Goal: Task Accomplishment & Management: Manage account settings

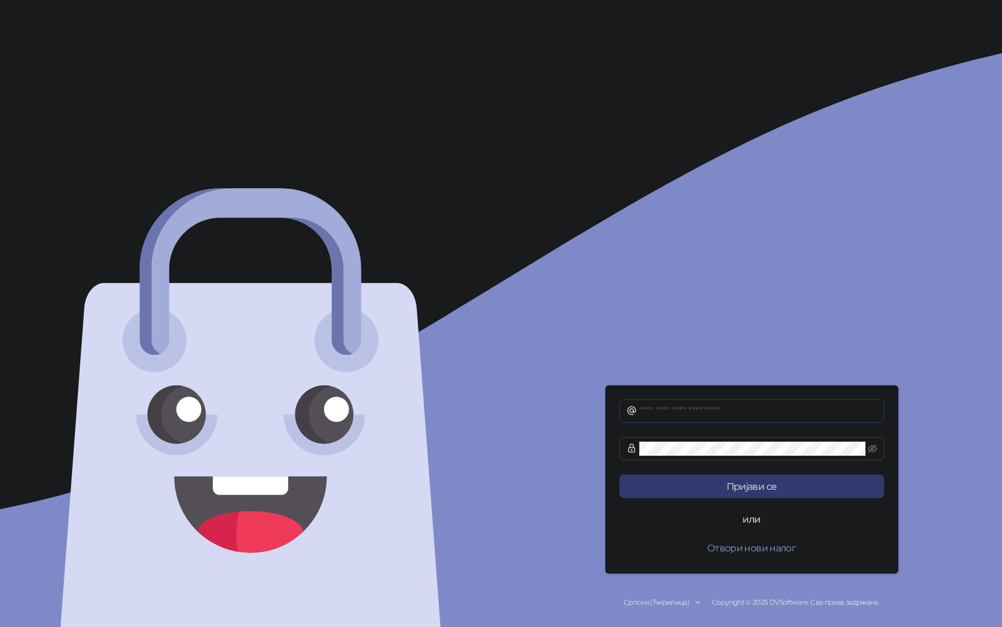
click at [724, 417] on input "text" at bounding box center [758, 411] width 238 height 14
type input "**********"
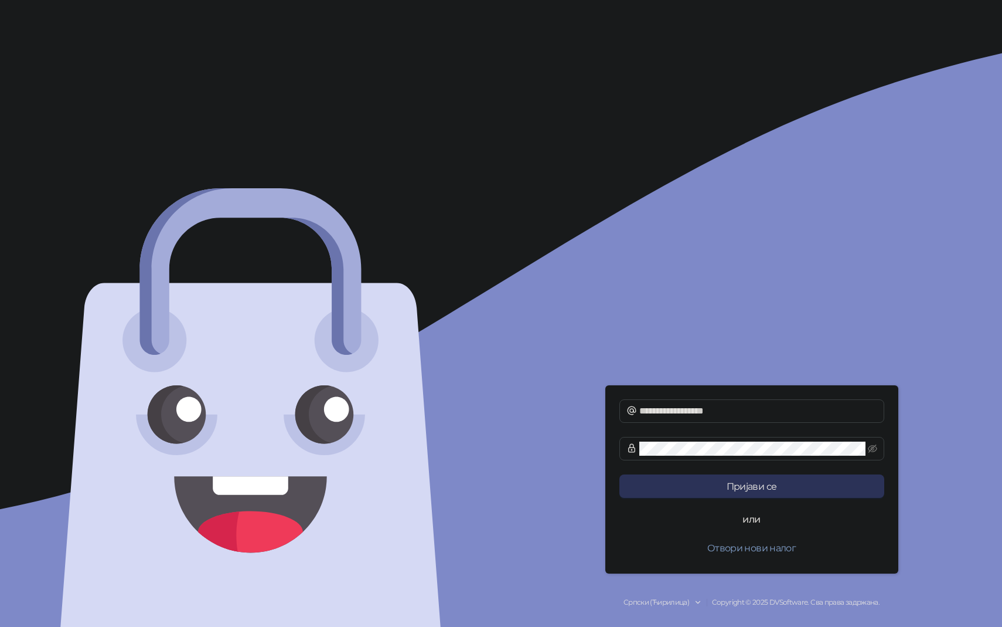
click at [785, 485] on button "Пријави се" at bounding box center [752, 485] width 265 height 23
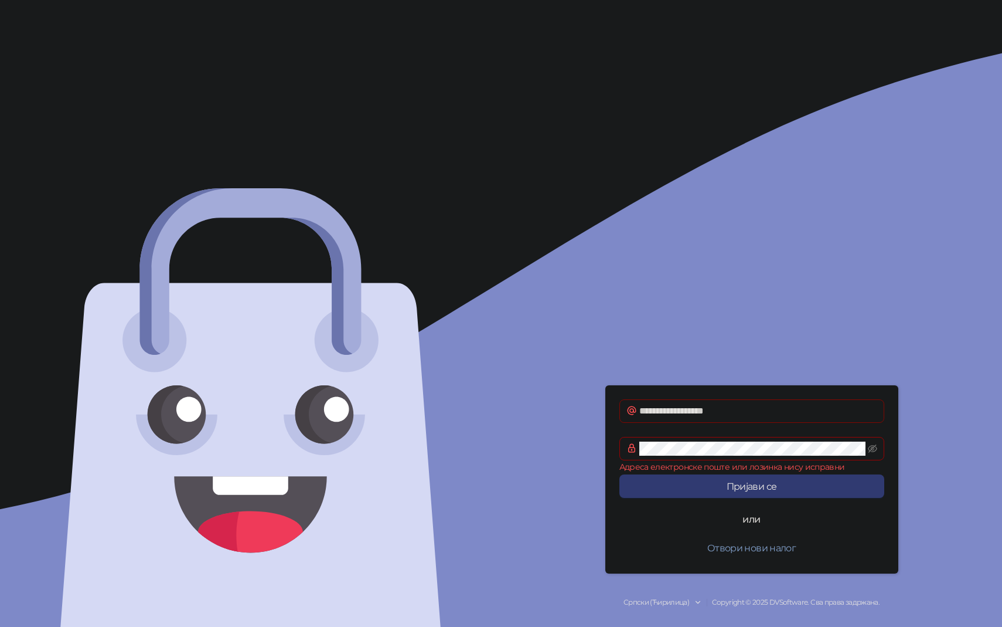
click at [758, 399] on span "**********" at bounding box center [752, 410] width 265 height 23
click at [870, 448] on icon "eye-invisible" at bounding box center [872, 448] width 9 height 8
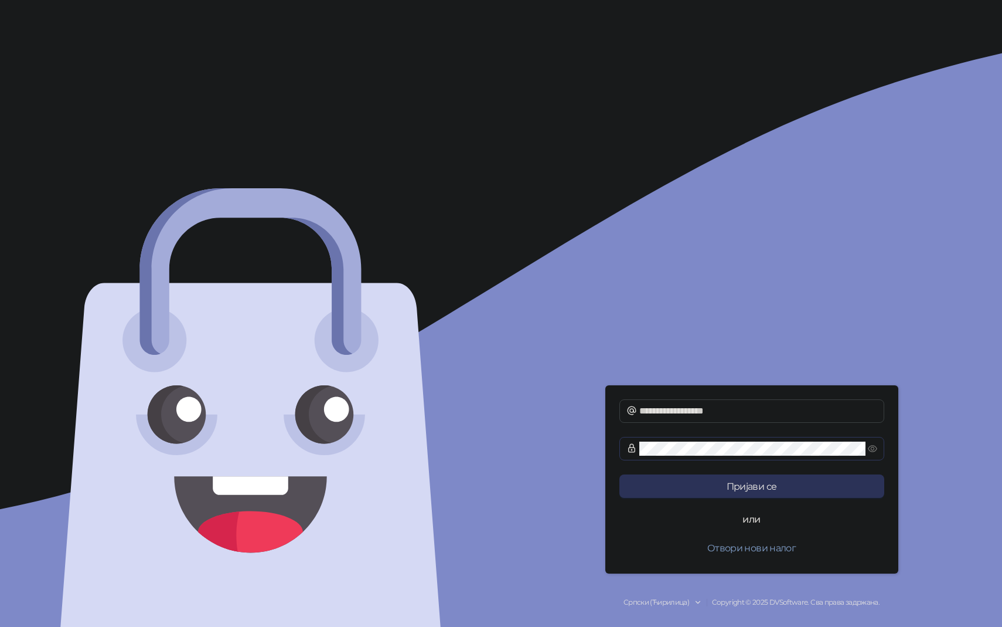
click at [753, 484] on button "Пријави се" at bounding box center [752, 485] width 265 height 23
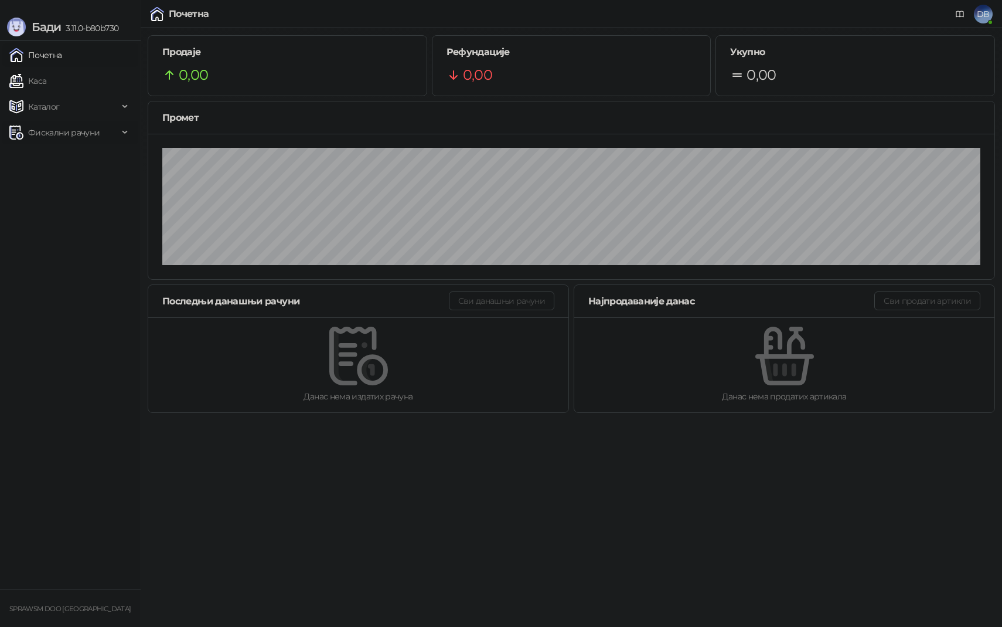
click at [77, 134] on span "Фискални рачуни" at bounding box center [64, 132] width 72 height 23
click at [78, 156] on link "Издати рачуни" at bounding box center [53, 158] width 79 height 23
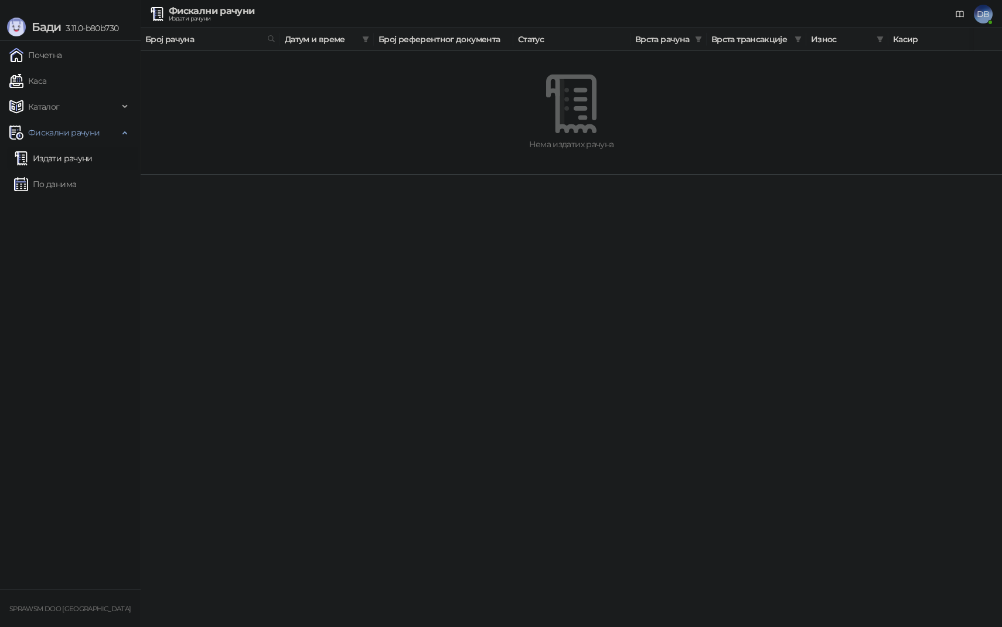
click at [570, 119] on img at bounding box center [571, 103] width 59 height 59
click at [980, 15] on span "DB" at bounding box center [983, 14] width 19 height 19
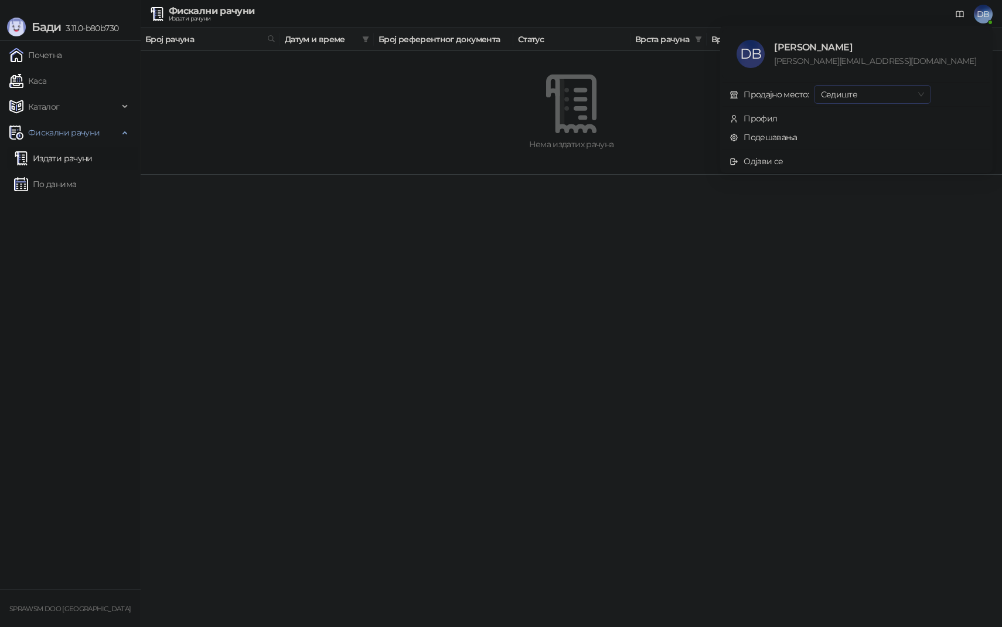
click at [920, 99] on span "Седиште" at bounding box center [872, 95] width 103 height 18
click at [918, 119] on div "Седиште" at bounding box center [932, 117] width 98 height 13
click at [798, 137] on link "Подешавања" at bounding box center [764, 137] width 68 height 11
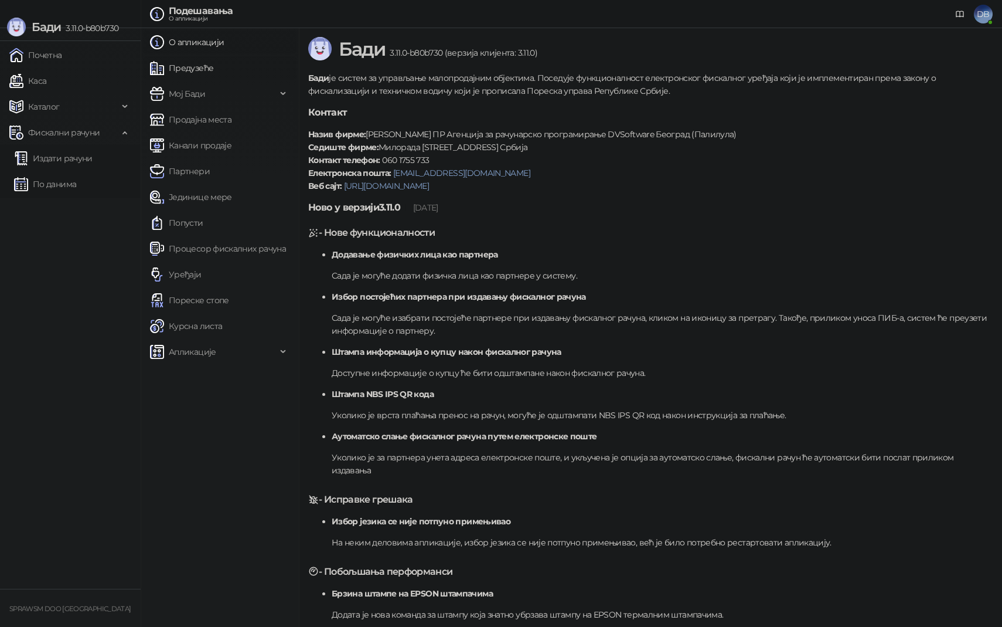
click at [213, 71] on link "Предузеће" at bounding box center [181, 67] width 63 height 23
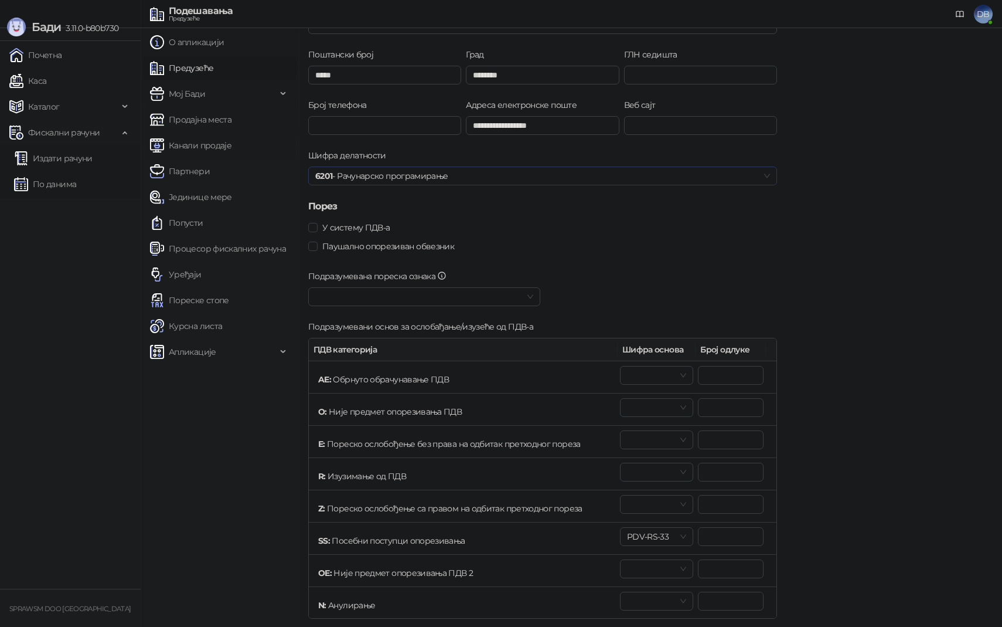
scroll to position [169, 0]
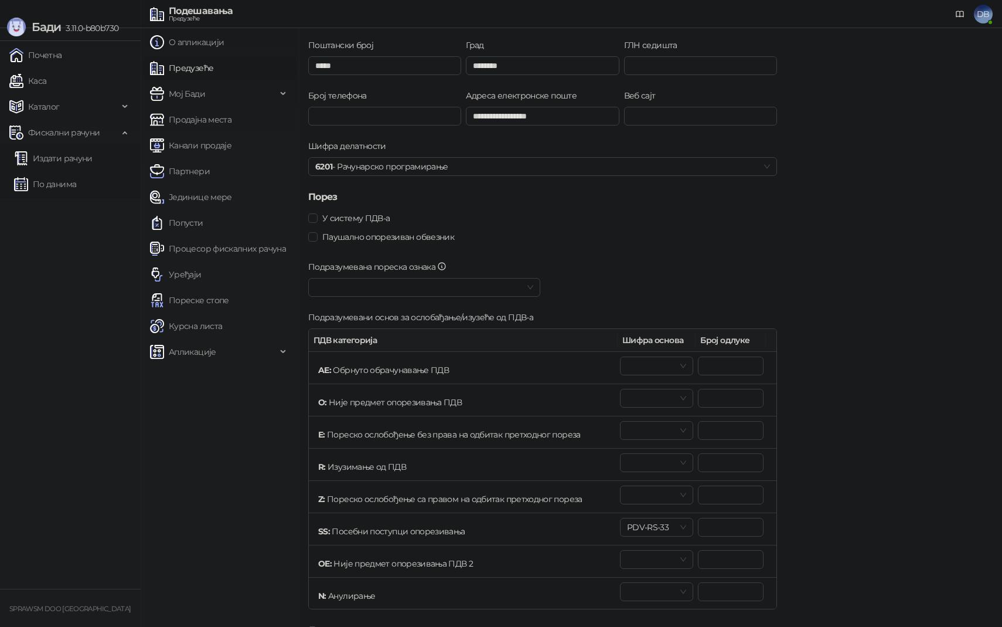
click at [531, 288] on span at bounding box center [424, 287] width 218 height 18
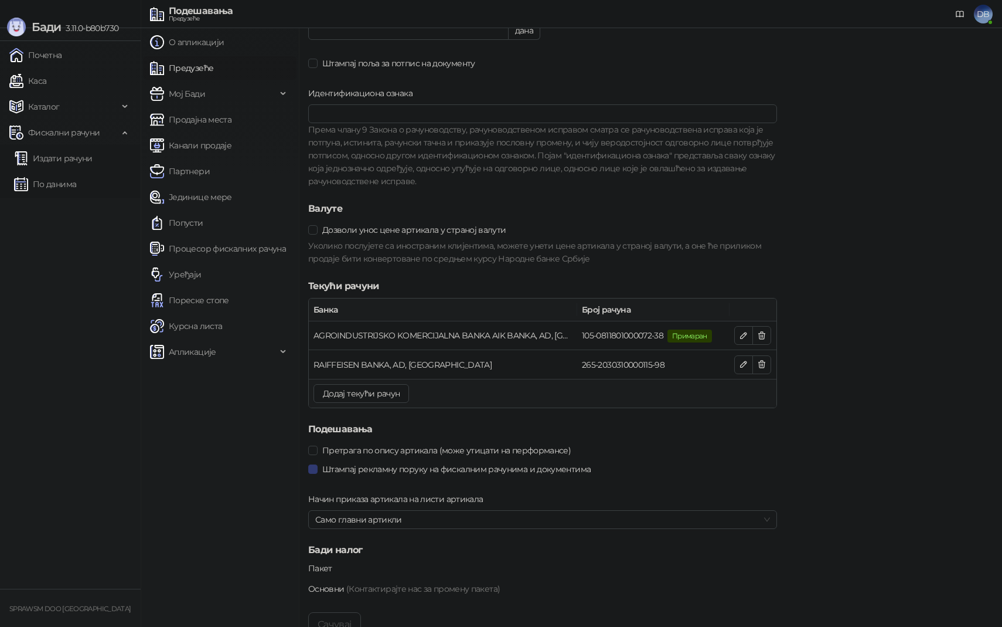
scroll to position [991, 0]
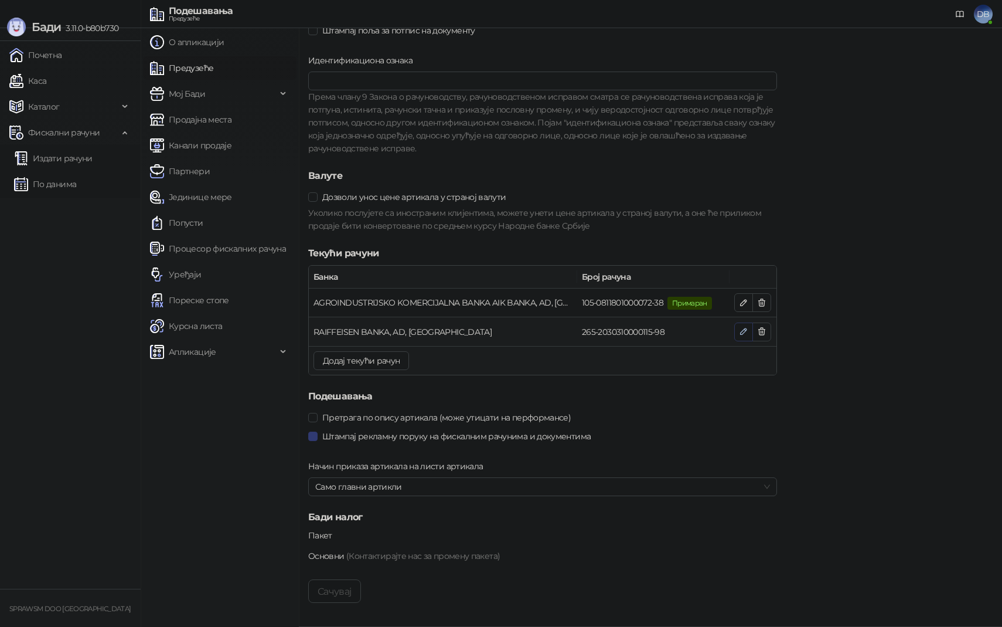
click at [744, 331] on icon "button" at bounding box center [743, 330] width 9 height 9
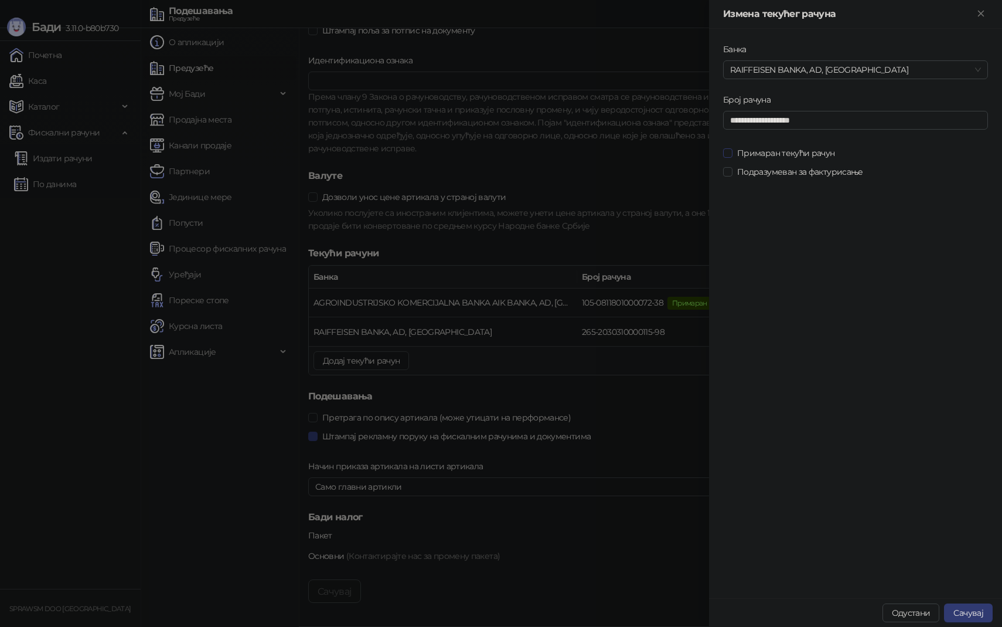
click at [795, 150] on span "Примаран текући рачун" at bounding box center [786, 153] width 107 height 13
click at [809, 174] on span "Подразумеван за фактурисање" at bounding box center [800, 171] width 135 height 13
click at [952, 605] on button "Сачувај" at bounding box center [968, 612] width 49 height 19
click at [982, 16] on icon "Close" at bounding box center [981, 13] width 11 height 11
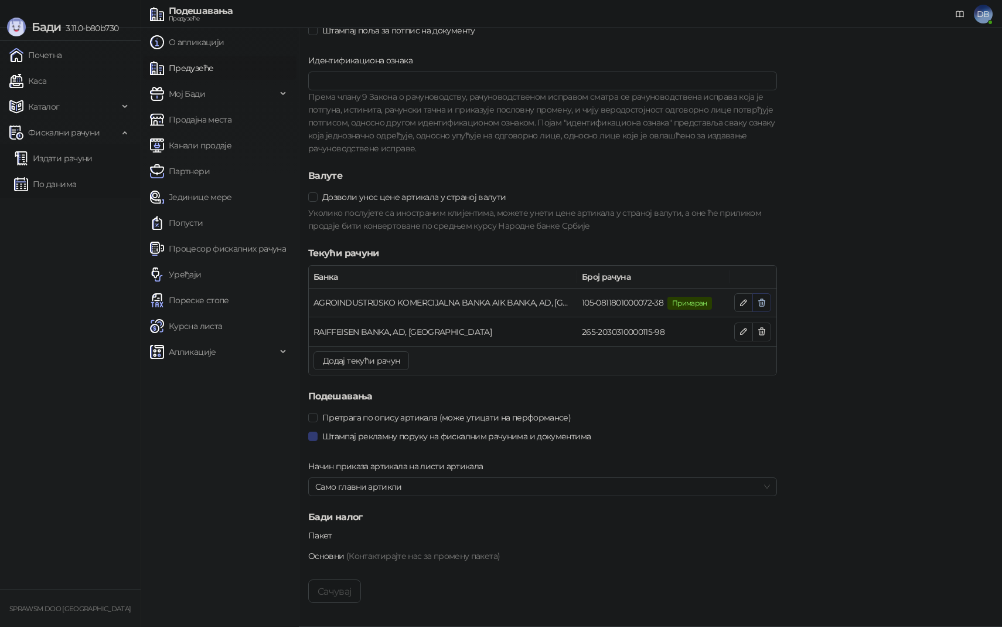
click at [765, 299] on icon "button" at bounding box center [761, 302] width 9 height 9
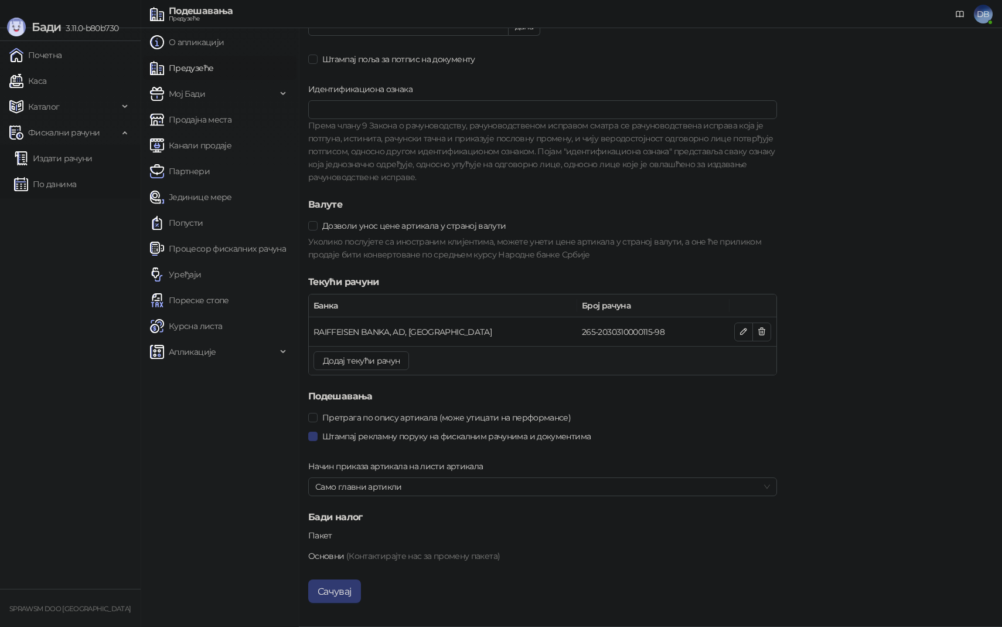
click at [594, 278] on h5 "Текући рачуни" at bounding box center [542, 282] width 469 height 14
click at [346, 591] on button "Сачувај" at bounding box center [334, 590] width 53 height 23
click at [200, 96] on span "Мој Бади" at bounding box center [187, 93] width 36 height 23
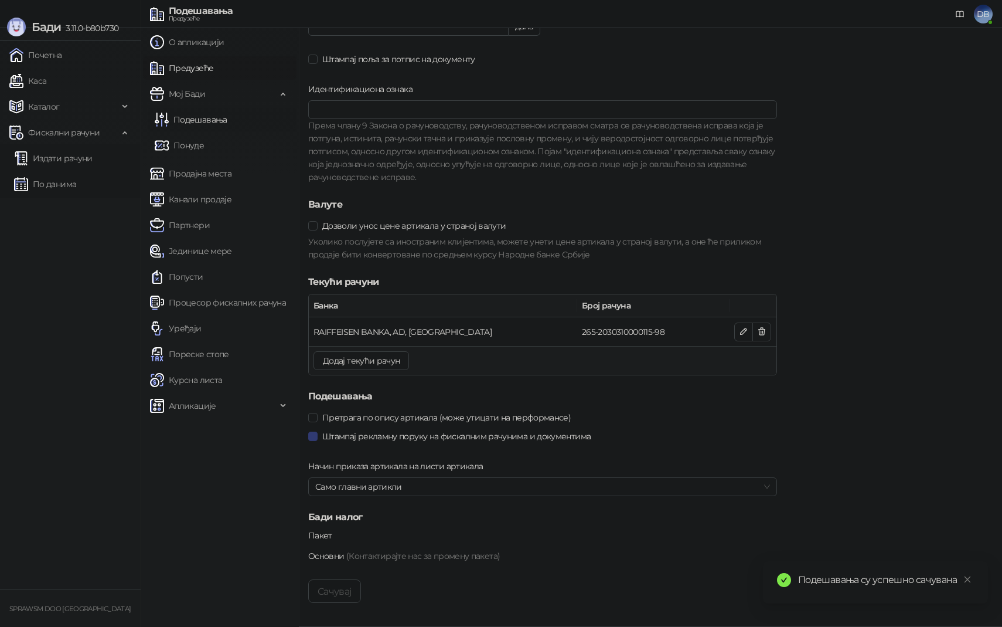
click at [208, 120] on link "Подешавања" at bounding box center [191, 119] width 73 height 23
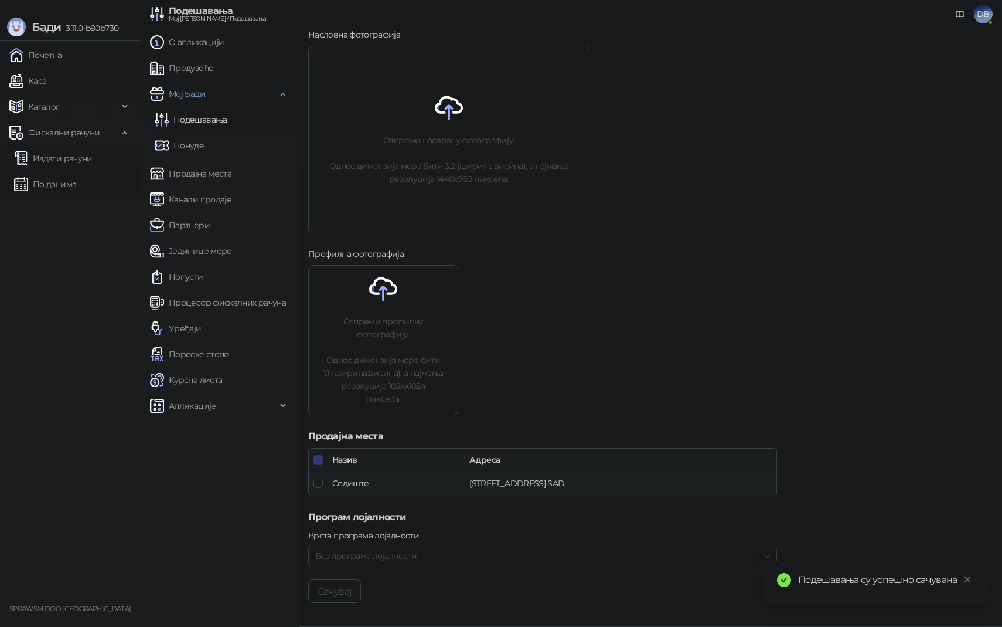
scroll to position [264, 0]
click at [356, 556] on span "Без програма лојалности" at bounding box center [542, 556] width 455 height 18
click at [198, 146] on link "Понуде" at bounding box center [179, 145] width 49 height 23
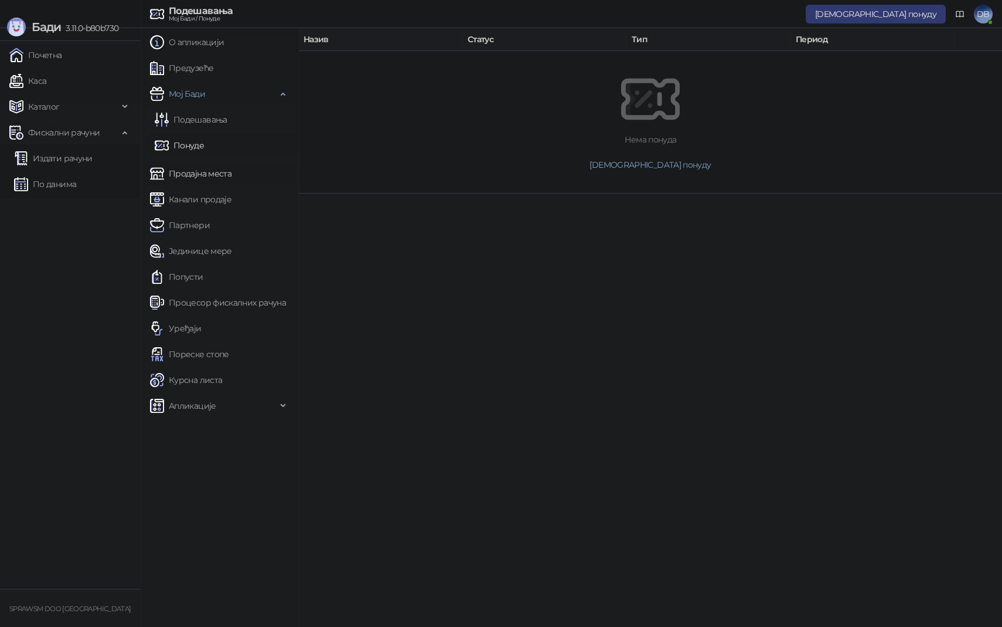
click at [213, 173] on link "Продајна места" at bounding box center [190, 173] width 81 height 23
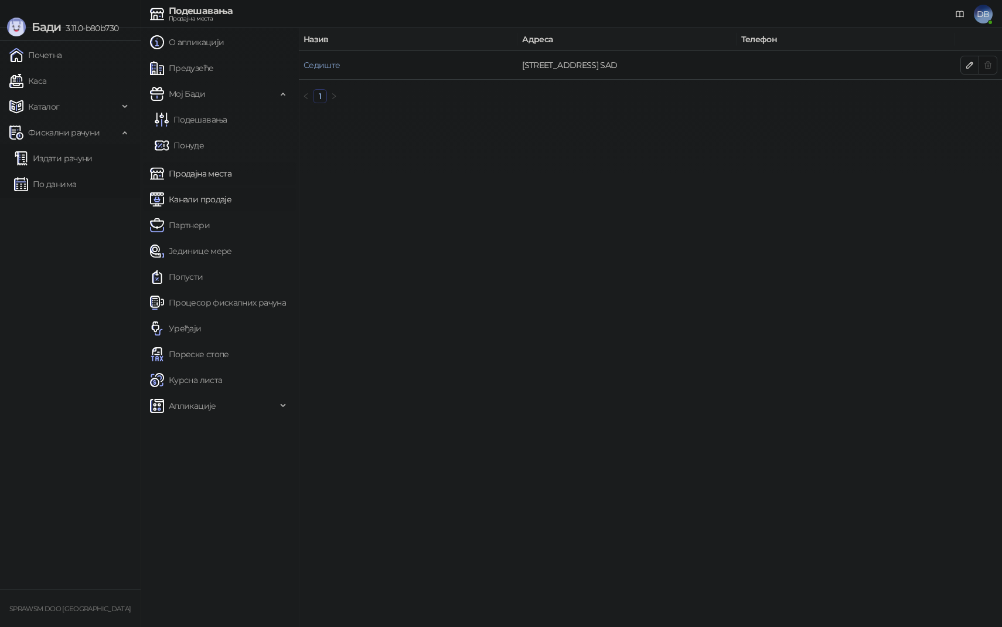
click at [216, 197] on link "Канали продаје" at bounding box center [190, 199] width 81 height 23
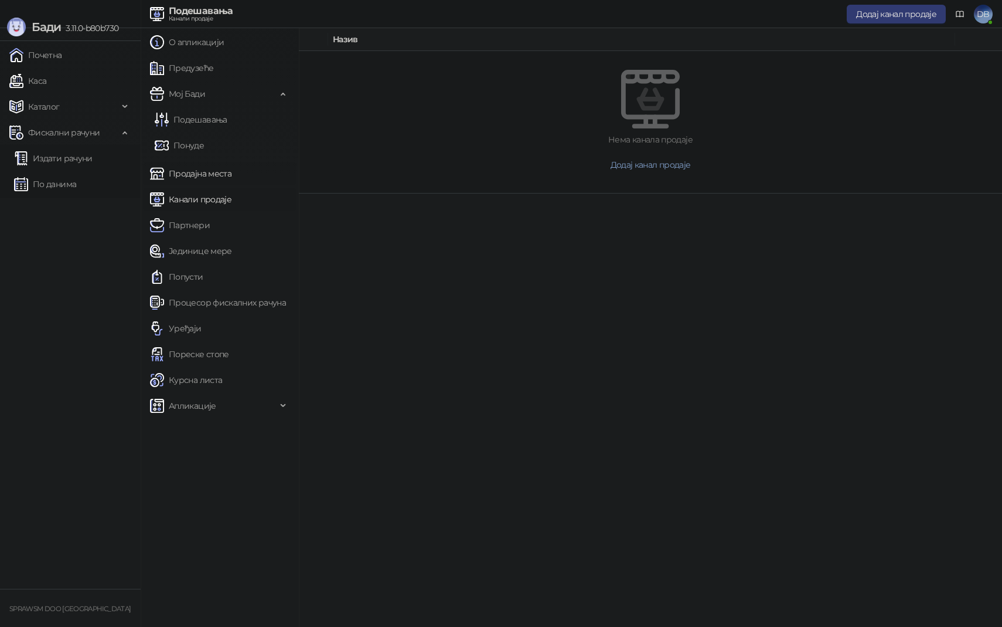
click at [226, 171] on link "Продајна места" at bounding box center [190, 173] width 81 height 23
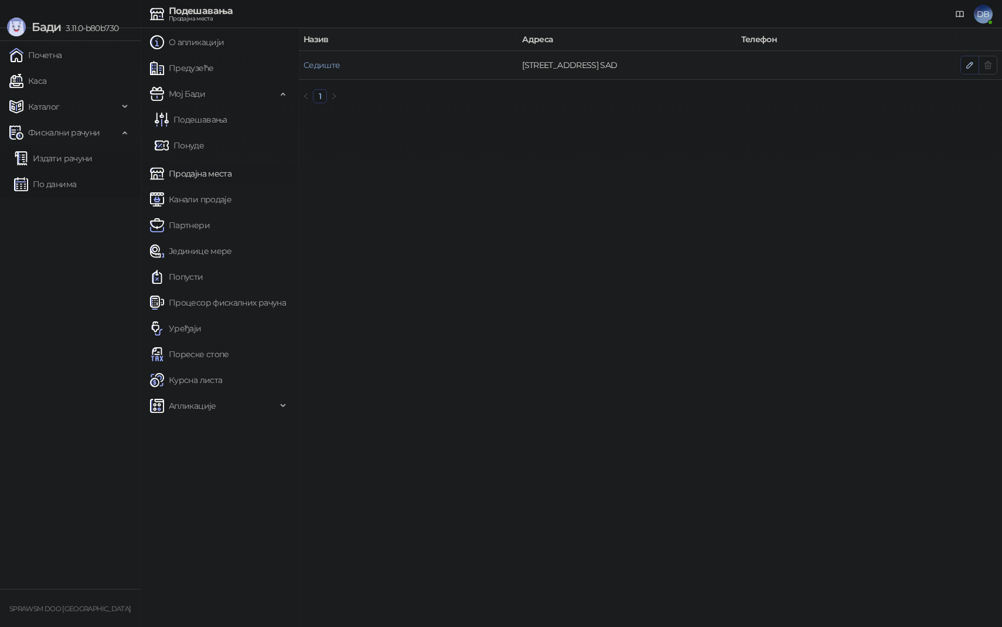
click at [968, 65] on icon "button" at bounding box center [969, 64] width 9 height 9
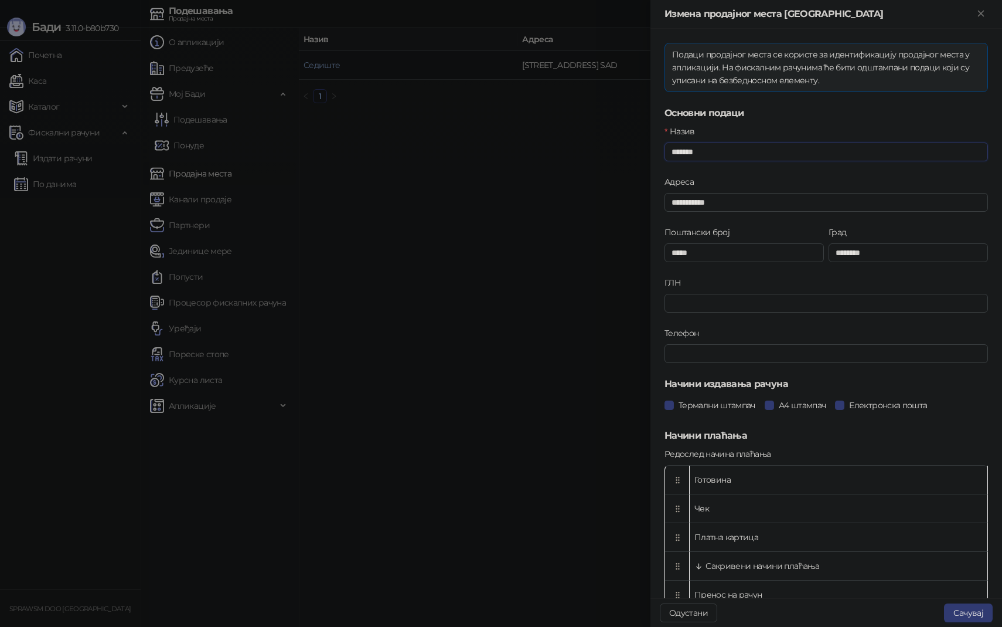
click at [719, 151] on input "*******" at bounding box center [827, 151] width 324 height 19
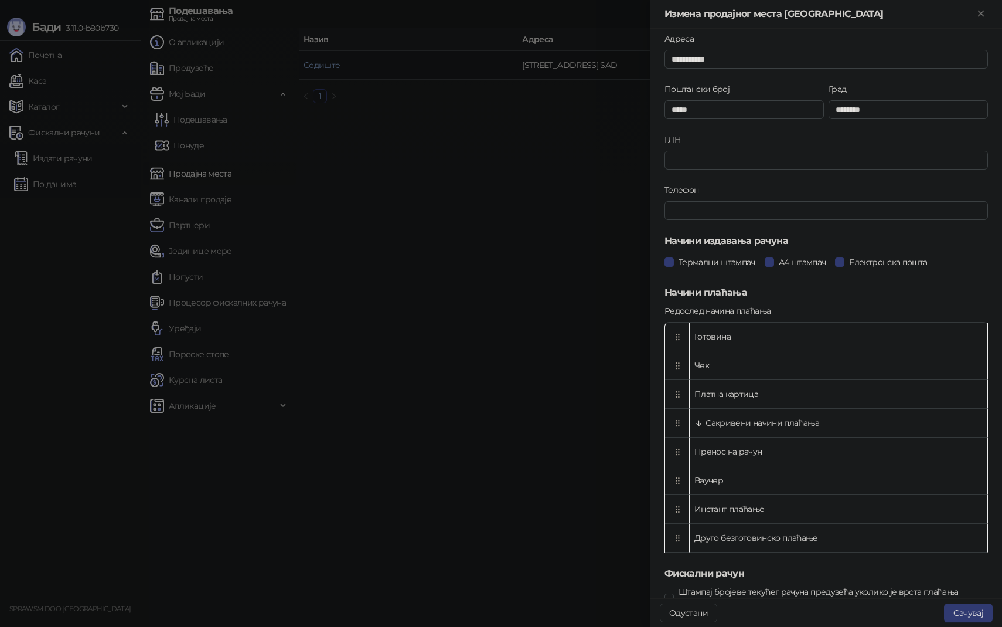
scroll to position [145, 0]
type input "**********"
click at [797, 257] on span "А4 штампач" at bounding box center [802, 260] width 57 height 13
click at [726, 257] on span "Термални штампач" at bounding box center [717, 260] width 86 height 13
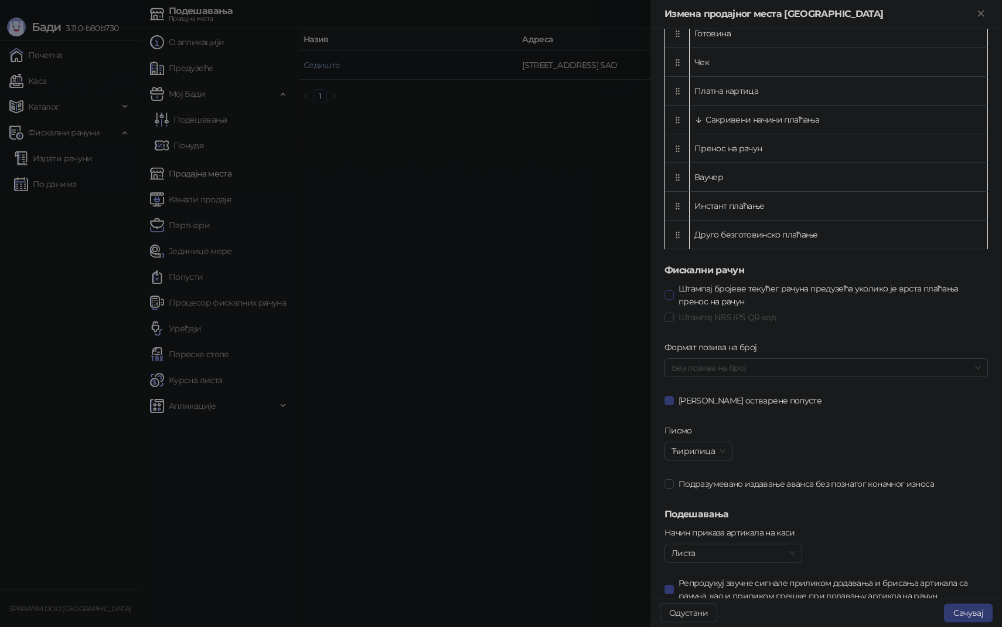
scroll to position [478, 0]
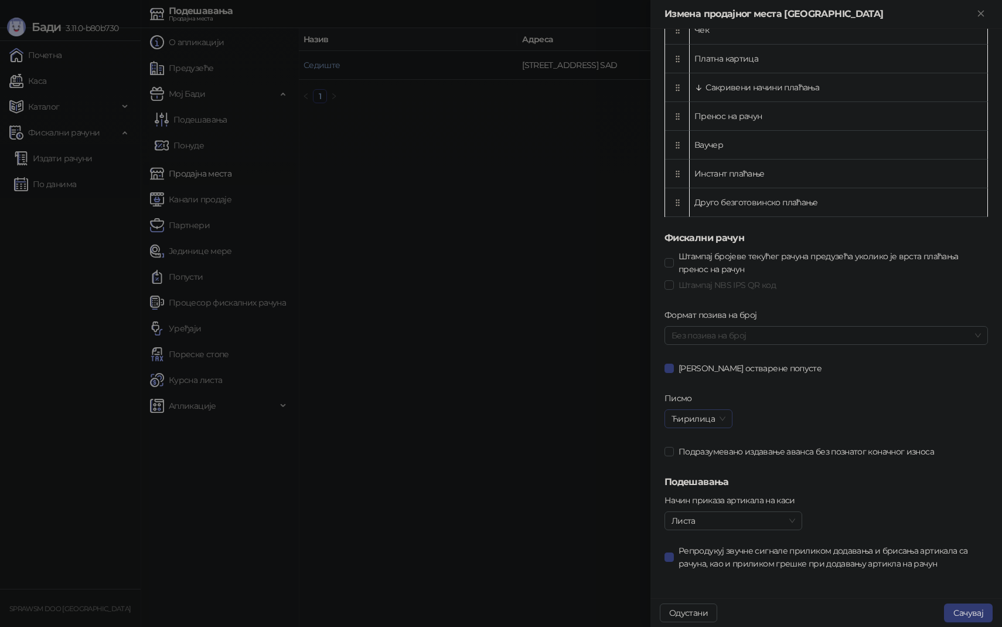
click at [722, 418] on span "Ћирилица" at bounding box center [699, 419] width 54 height 18
click at [719, 461] on div "Лatinica" at bounding box center [698, 460] width 48 height 13
click at [962, 609] on button "Сачувај" at bounding box center [968, 612] width 49 height 19
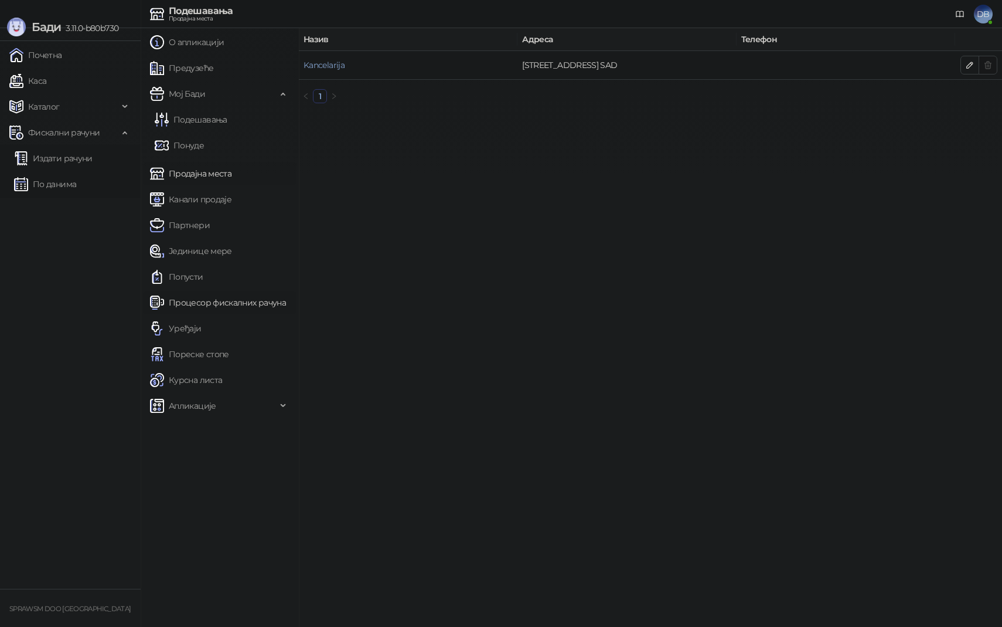
click at [234, 304] on link "Процесор фискалних рачуна" at bounding box center [218, 302] width 136 height 23
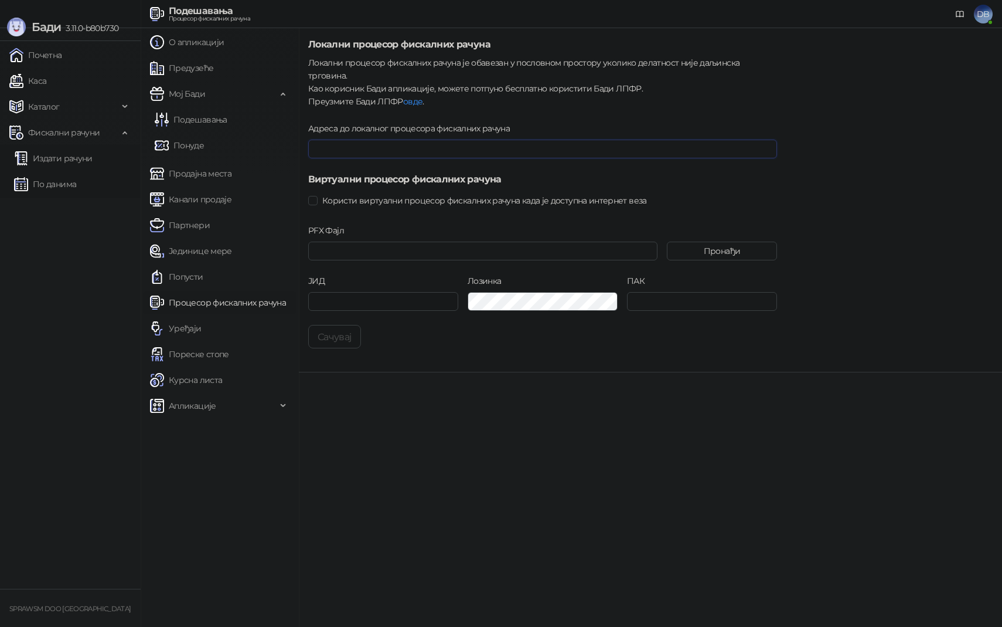
click at [363, 139] on input "Адреса до локалног процесора фискалних рачуна" at bounding box center [542, 148] width 469 height 19
click at [375, 194] on span "Користи виртуални процесор фискалних рачуна када је доступна интернет веза" at bounding box center [485, 200] width 334 height 13
click at [348, 325] on button "Сачувај" at bounding box center [334, 336] width 53 height 23
click at [202, 331] on link "Уређаји" at bounding box center [176, 327] width 52 height 23
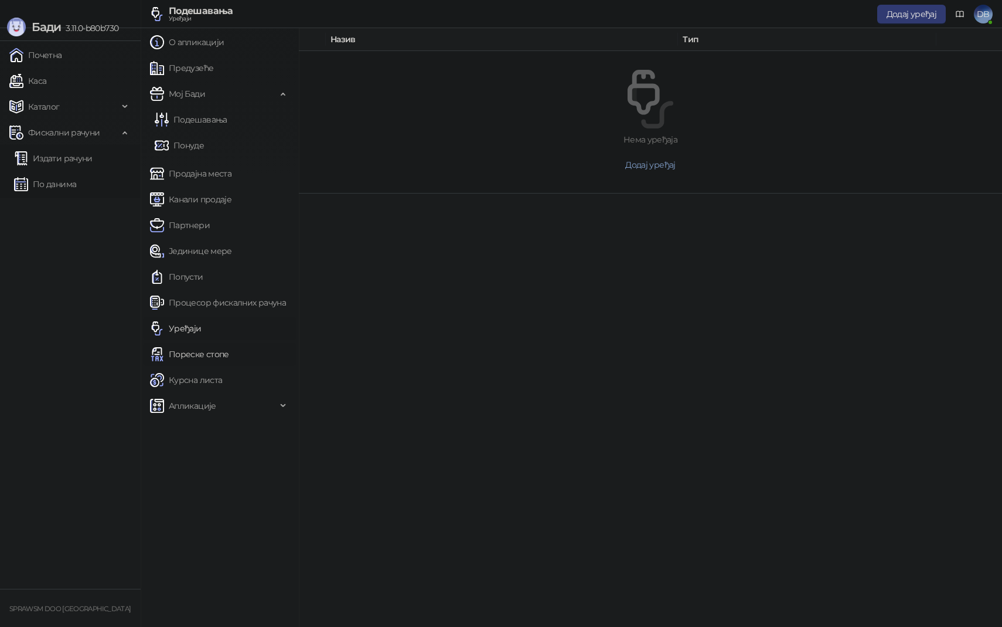
click at [217, 353] on link "Пореске стопе" at bounding box center [189, 353] width 79 height 23
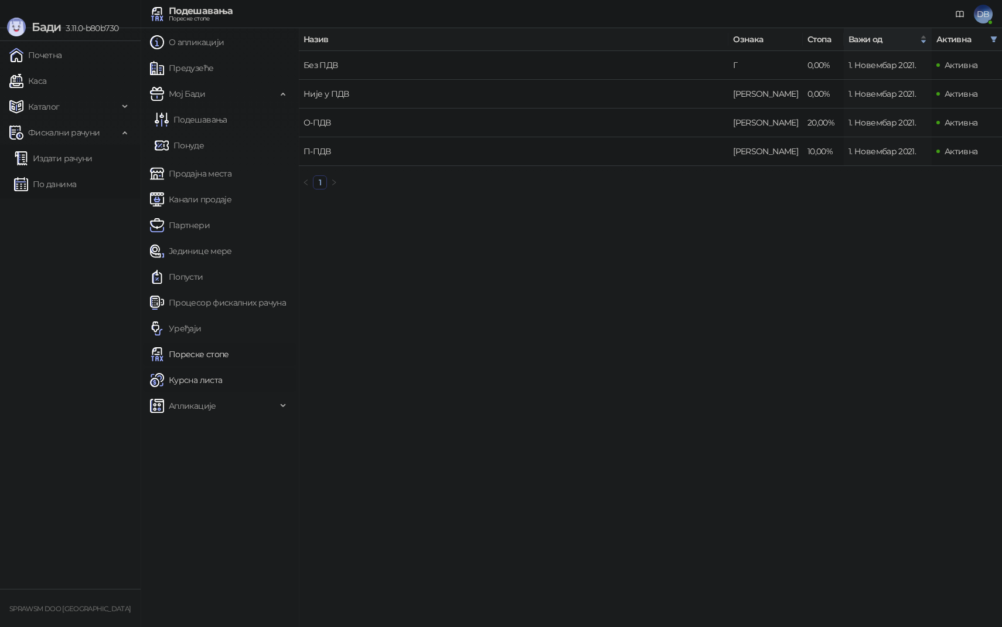
click at [216, 376] on link "Курсна листа" at bounding box center [186, 379] width 72 height 23
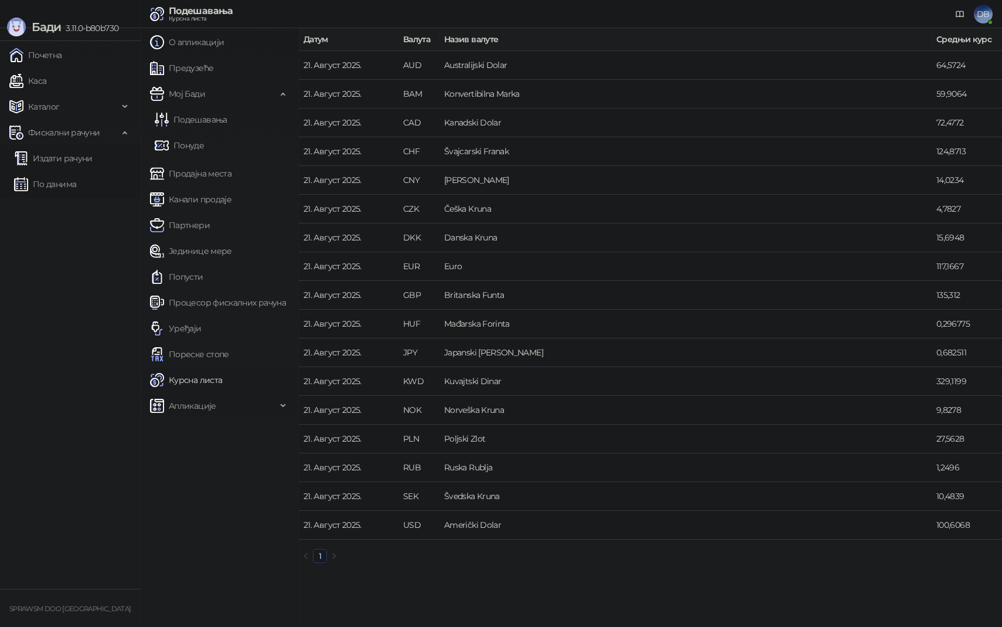
click at [216, 406] on span "Апликације" at bounding box center [213, 405] width 127 height 23
click at [62, 63] on link "Почетна" at bounding box center [35, 54] width 53 height 23
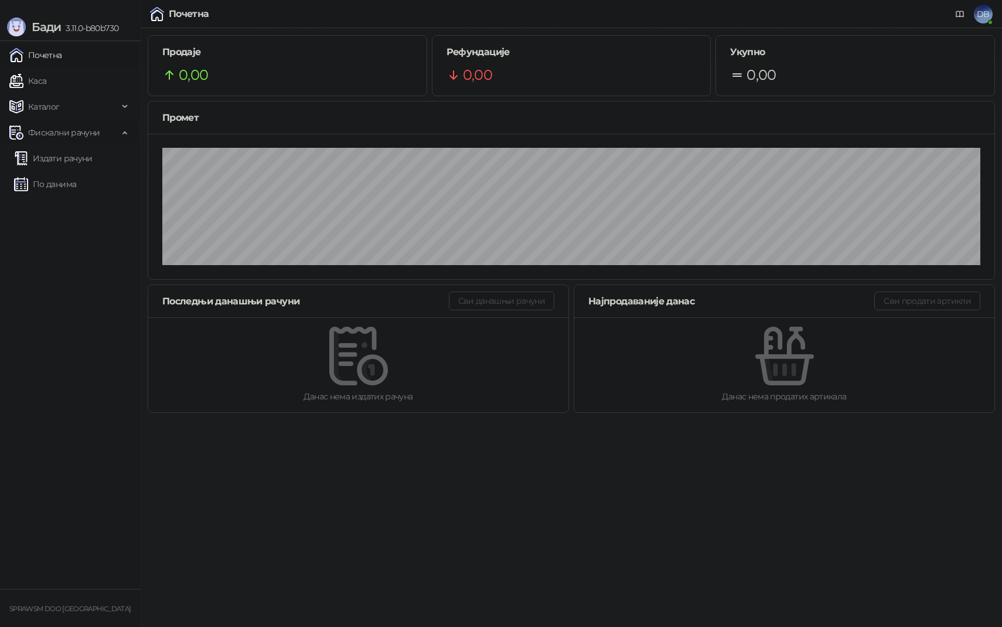
click at [89, 137] on span "Фискални рачуни" at bounding box center [64, 132] width 72 height 23
click at [89, 149] on link "Издати рачуни" at bounding box center [53, 158] width 79 height 23
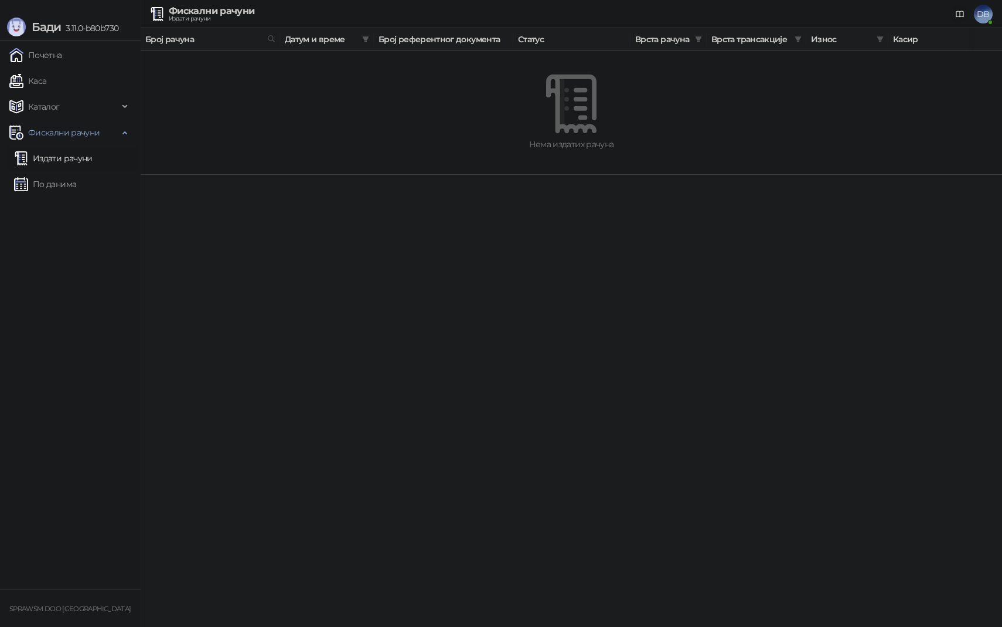
click at [959, 18] on icon at bounding box center [959, 13] width 9 height 9
click at [369, 175] on html "[PERSON_NAME] 3.11.0-b80b730 Почетна Каса Каталог Фискални рачуни Издати рачуни…" at bounding box center [501, 87] width 1002 height 175
